Goal: Find specific page/section: Find specific page/section

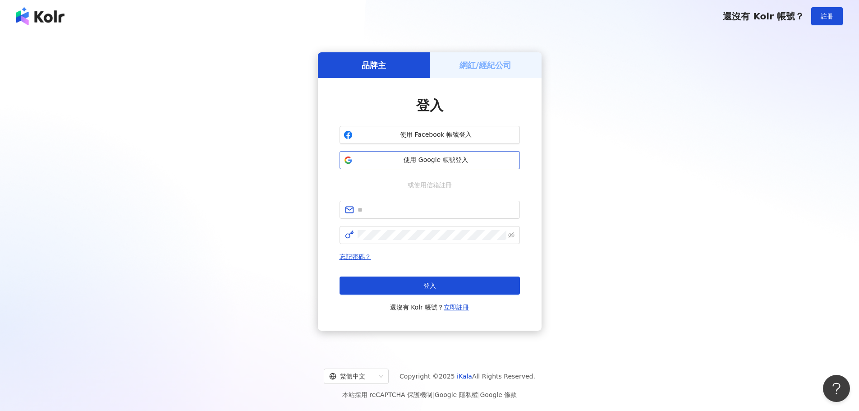
click at [454, 159] on span "使用 Google 帳號登入" at bounding box center [436, 160] width 160 height 9
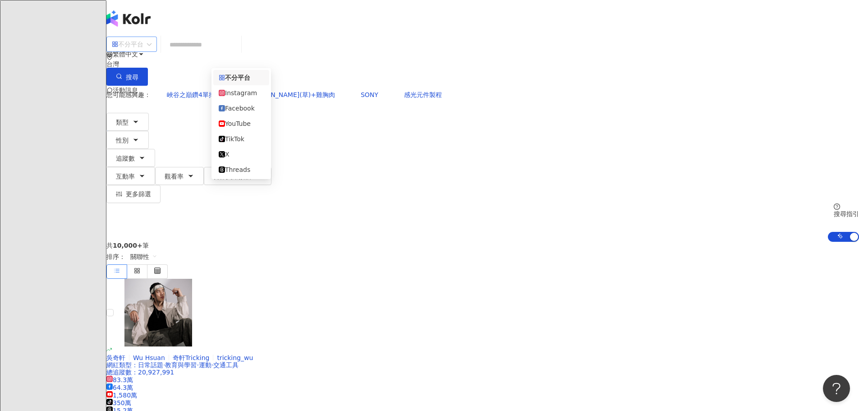
click at [143, 49] on div "不分平台" at bounding box center [128, 44] width 32 height 14
click at [250, 98] on div "Instagram" at bounding box center [241, 93] width 45 height 10
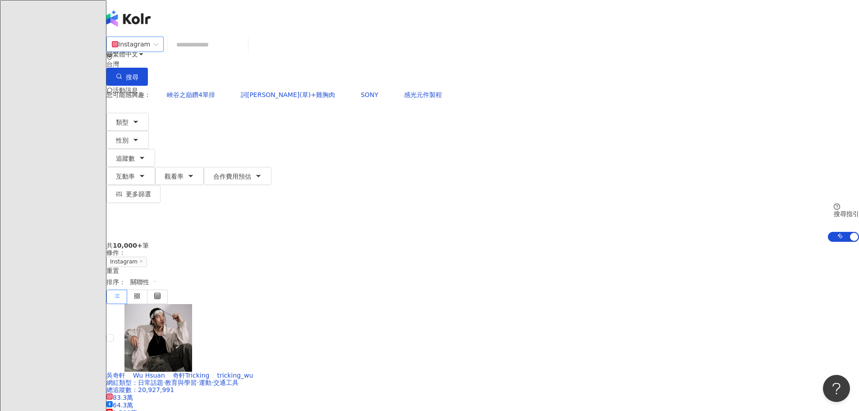
click at [244, 53] on input "search" at bounding box center [207, 44] width 73 height 17
